Goal: Information Seeking & Learning: Check status

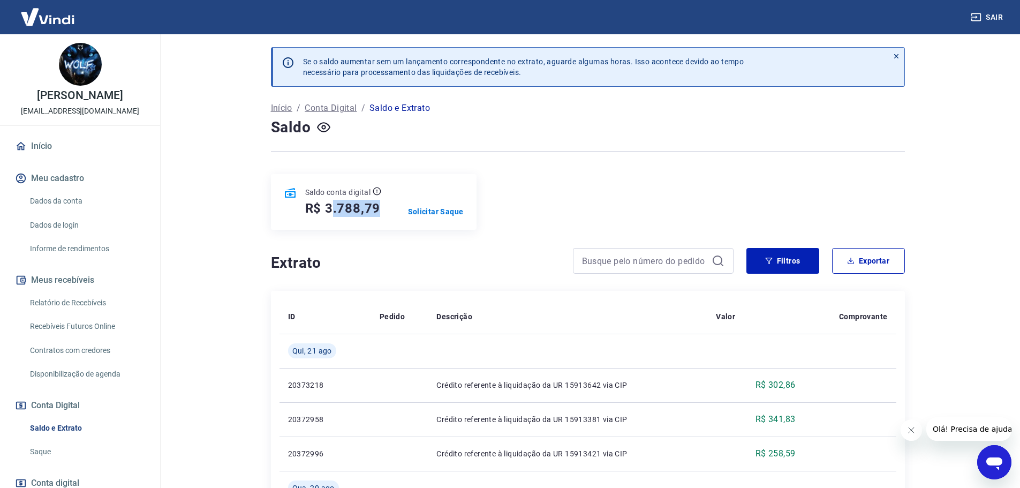
drag, startPoint x: 333, startPoint y: 204, endPoint x: 383, endPoint y: 217, distance: 52.1
click at [394, 217] on div "Saldo conta digital R$ 3.788,79 Solicitar Saque" at bounding box center [374, 202] width 206 height 56
click at [356, 207] on h5 "R$ 3.788,79" at bounding box center [343, 208] width 76 height 17
click at [476, 254] on h4 "Extrato" at bounding box center [415, 262] width 289 height 21
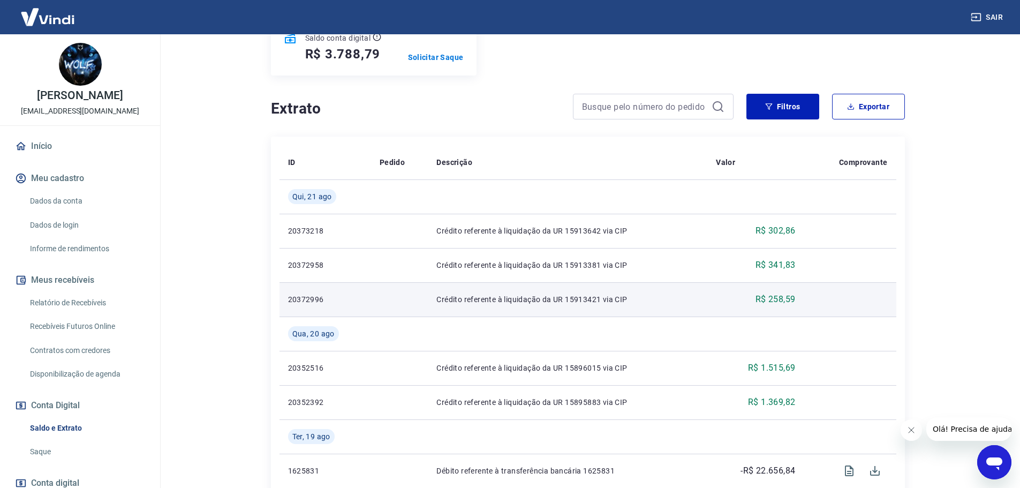
scroll to position [214, 0]
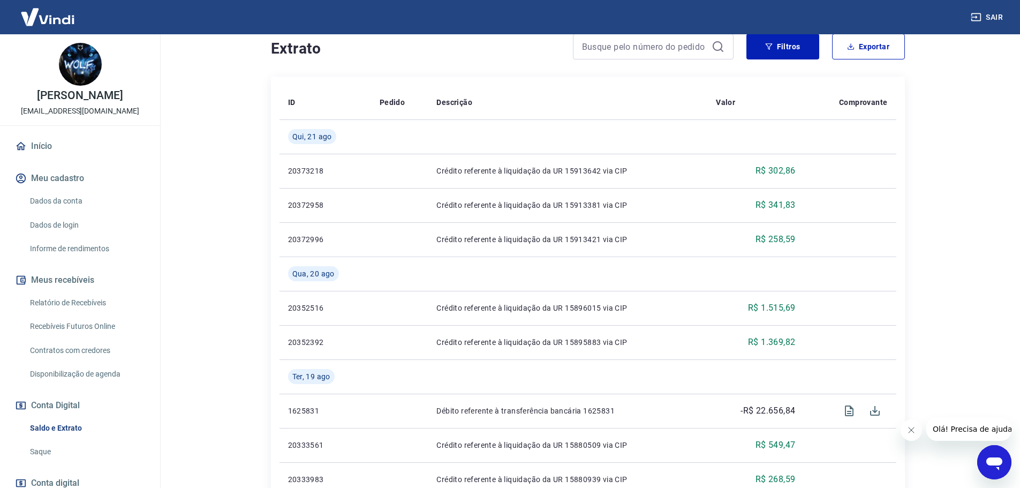
click at [909, 437] on button "Fechar mensagem da empresa" at bounding box center [910, 429] width 21 height 21
click at [94, 301] on link "Relatório de Recebíveis" at bounding box center [87, 303] width 122 height 22
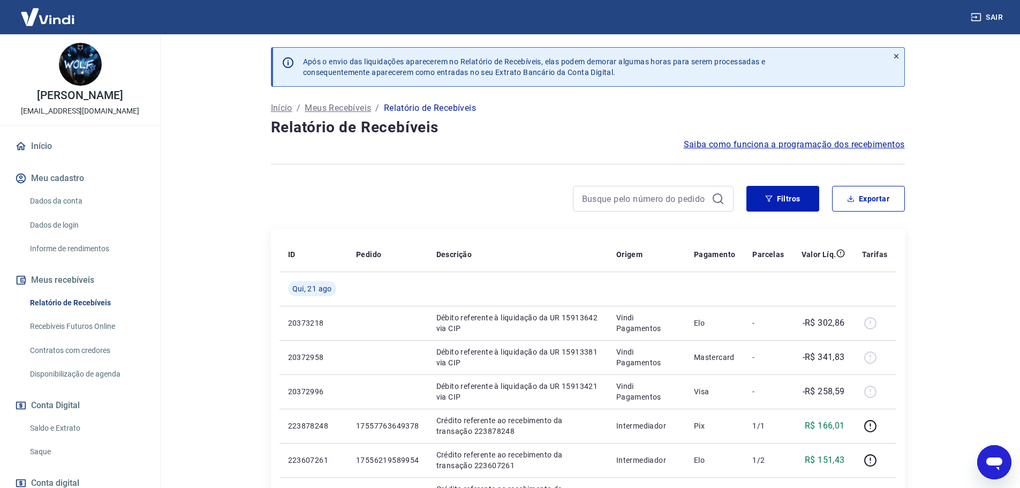
click at [63, 148] on link "Início" at bounding box center [80, 146] width 134 height 24
